Goal: Task Accomplishment & Management: Use online tool/utility

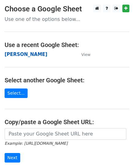
click at [21, 55] on strong "[PERSON_NAME]" at bounding box center [26, 54] width 43 height 6
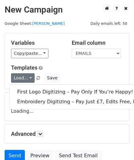
click at [30, 92] on link "First Logo Digitizing – Pay Only If You’re Happy!" at bounding box center [87, 92] width 154 height 10
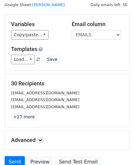
scroll to position [72, 0]
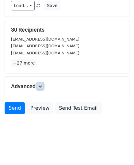
click at [39, 83] on link at bounding box center [40, 86] width 7 height 7
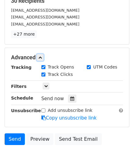
scroll to position [127, 0]
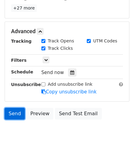
click at [15, 113] on link "Send" at bounding box center [15, 114] width 20 height 12
